Goal: Find specific page/section: Find specific page/section

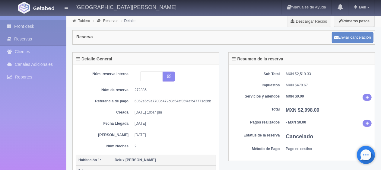
click at [40, 30] on link "Front desk" at bounding box center [33, 26] width 66 height 12
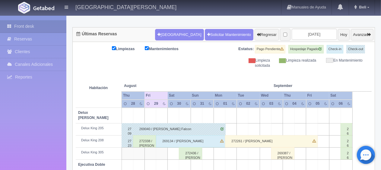
scroll to position [141, 0]
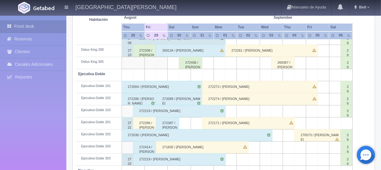
click at [143, 50] on div "272338 / [PERSON_NAME] [PERSON_NAME]" at bounding box center [144, 51] width 23 height 12
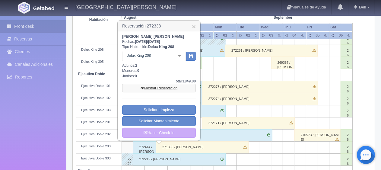
click at [164, 87] on link "Mostrar Reservación" at bounding box center [159, 88] width 74 height 8
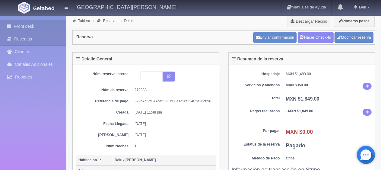
click at [30, 27] on link "Front desk" at bounding box center [33, 26] width 66 height 12
